Goal: Entertainment & Leisure: Browse casually

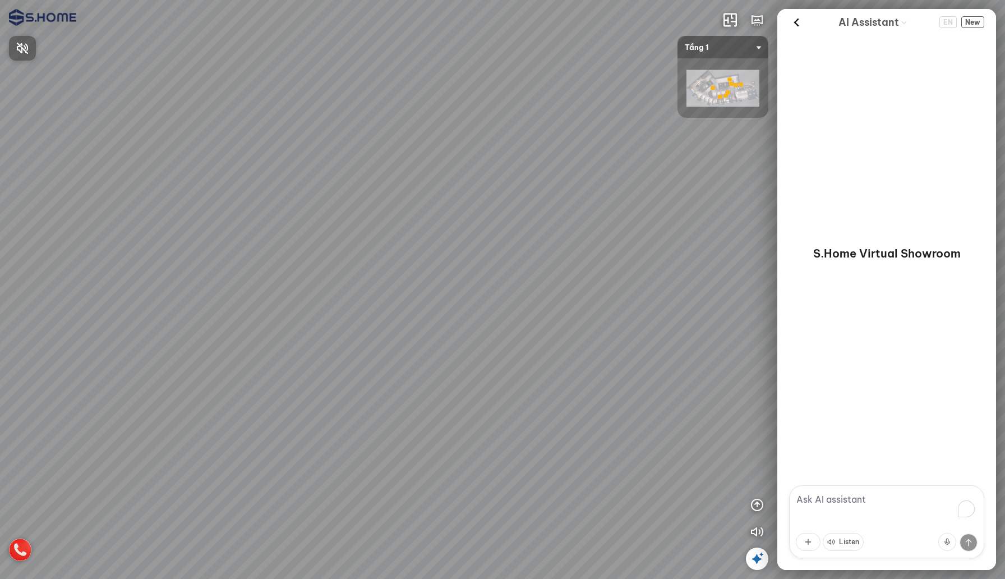
click at [29, 46] on span "Press to turn on the sound" at bounding box center [29, 48] width 0 height 14
click at [695, 376] on div at bounding box center [502, 289] width 1005 height 579
click at [552, 279] on div at bounding box center [502, 289] width 1005 height 579
click at [244, 66] on div at bounding box center [502, 289] width 1005 height 579
